Goal: Information Seeking & Learning: Learn about a topic

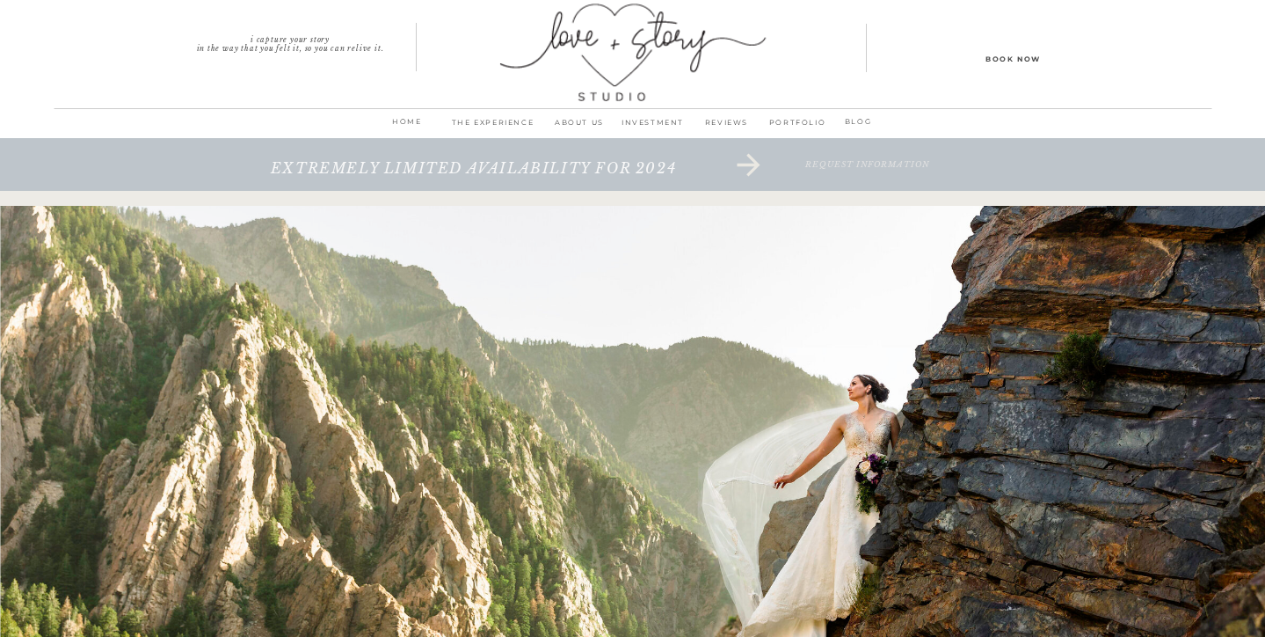
click at [654, 121] on p "INVESTMENT" at bounding box center [653, 127] width 74 height 25
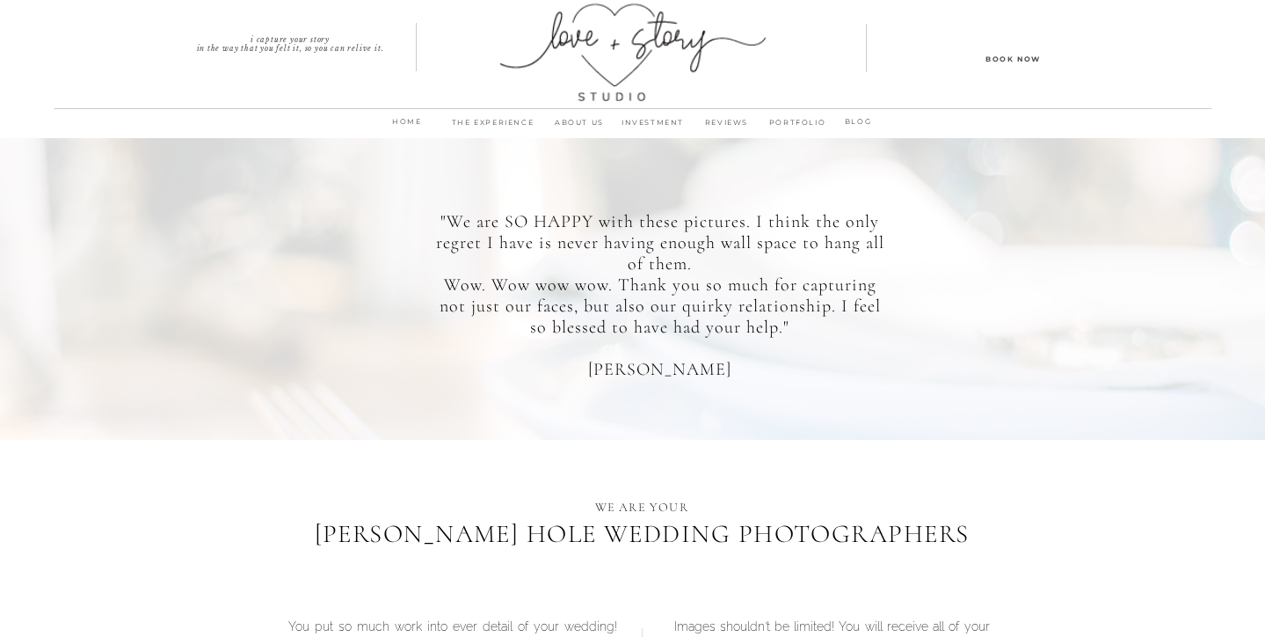
click at [800, 119] on p "PORTFOLIO" at bounding box center [798, 127] width 68 height 25
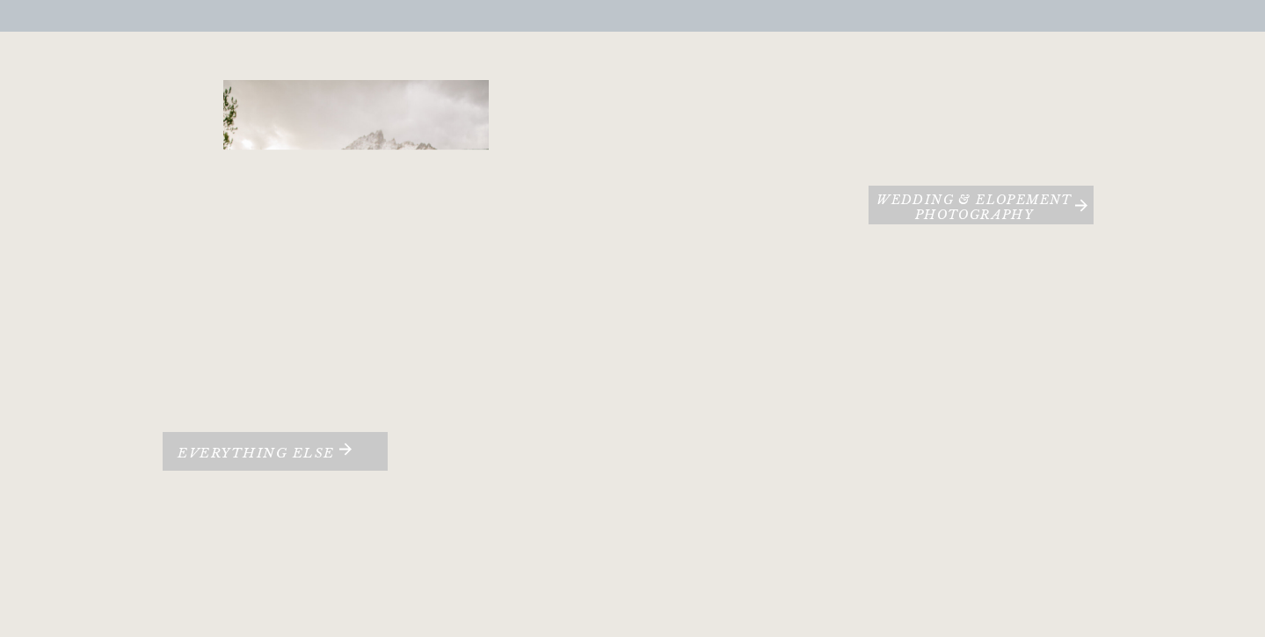
scroll to position [285, 0]
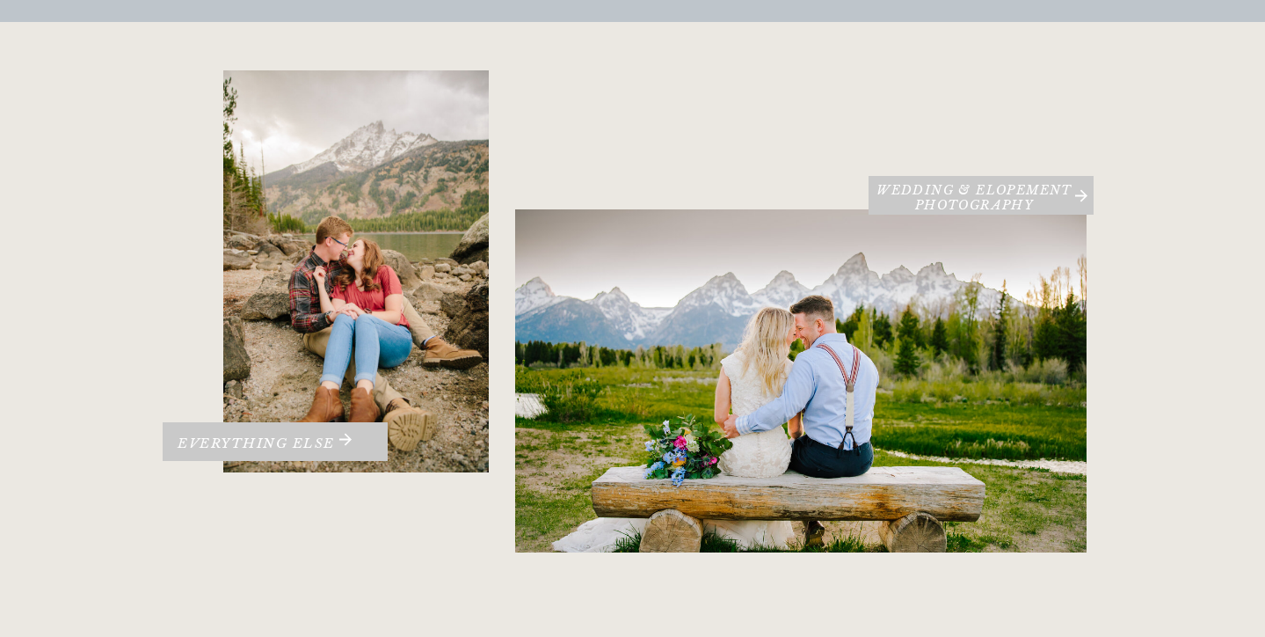
click at [817, 384] on div at bounding box center [800, 380] width 571 height 343
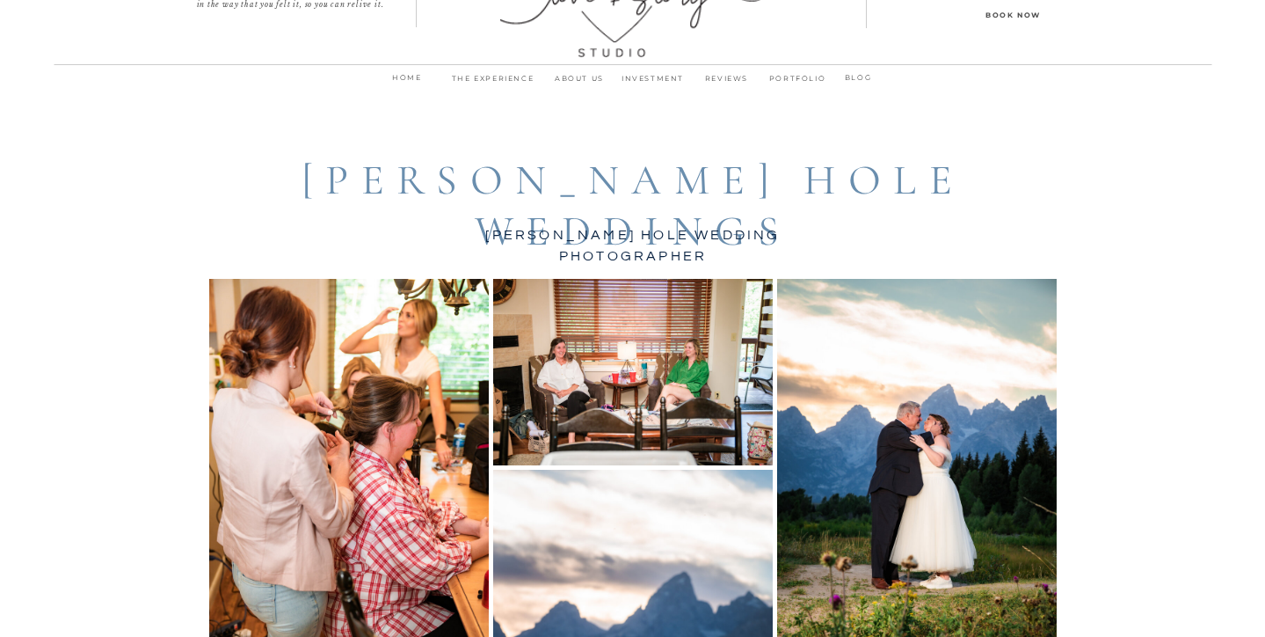
scroll to position [98, 0]
